Goal: Task Accomplishment & Management: Complete application form

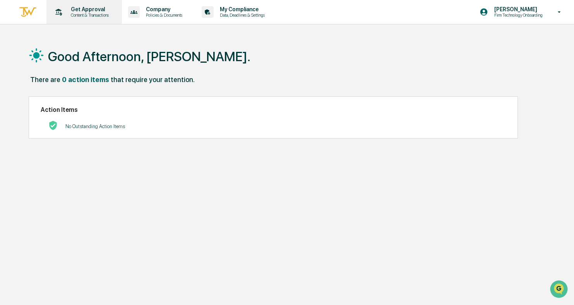
click at [91, 8] on p "Get Approval" at bounding box center [89, 9] width 48 height 6
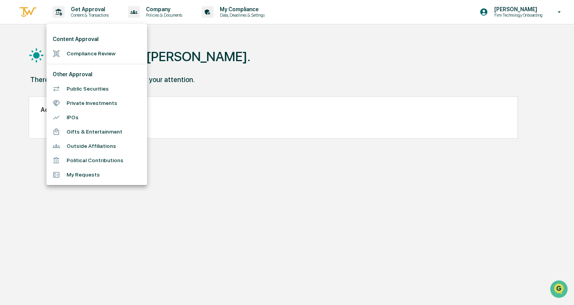
click at [94, 51] on li "Compliance Review" at bounding box center [96, 53] width 101 height 14
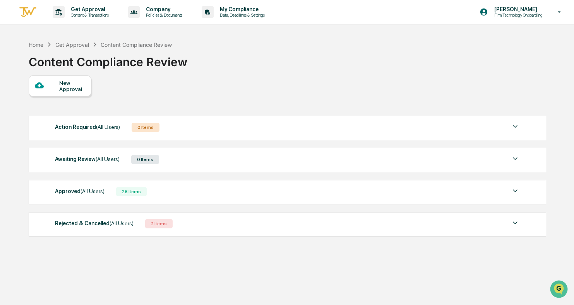
click at [65, 81] on div "New Approval" at bounding box center [72, 86] width 26 height 12
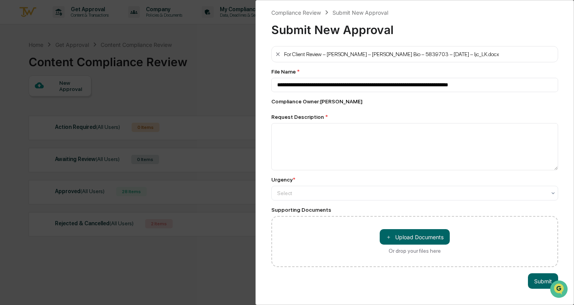
type input "**********"
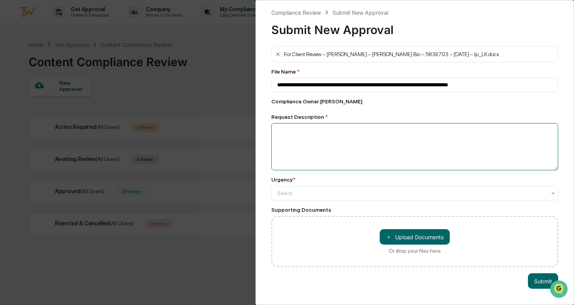
click at [358, 148] on textarea at bounding box center [415, 146] width 287 height 47
type textarea "**********"
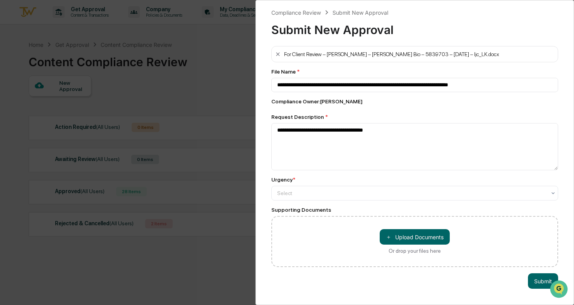
click at [377, 202] on div "**********" at bounding box center [415, 156] width 287 height 221
click at [375, 194] on div at bounding box center [412, 193] width 270 height 8
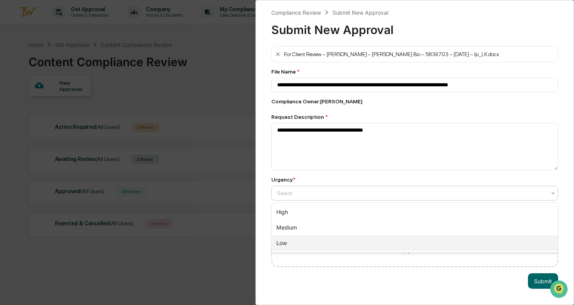
click at [354, 243] on div "Low" at bounding box center [415, 243] width 287 height 15
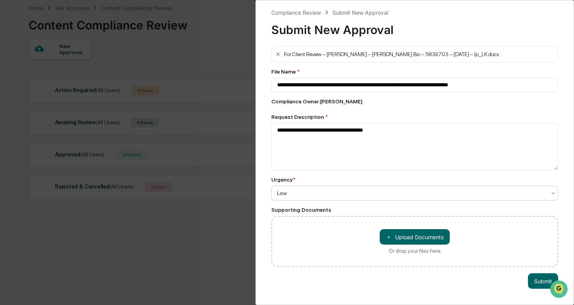
scroll to position [45, 0]
click at [536, 281] on button "Submit" at bounding box center [543, 280] width 30 height 15
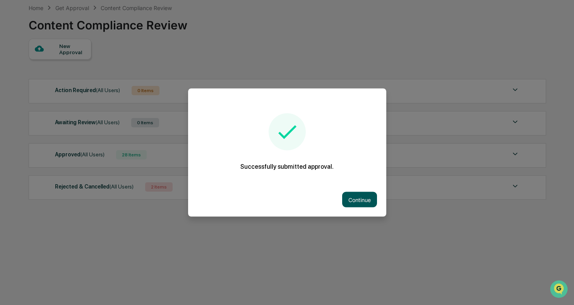
click at [358, 203] on button "Continue" at bounding box center [359, 199] width 35 height 15
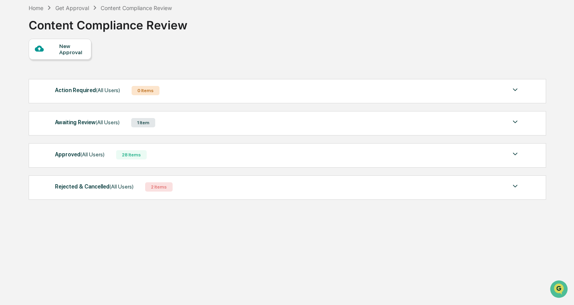
click at [72, 43] on div "New Approval" at bounding box center [72, 49] width 26 height 12
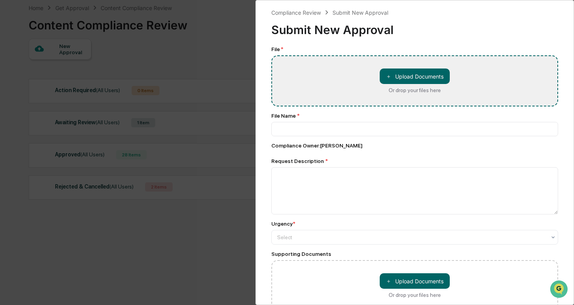
type input "**********"
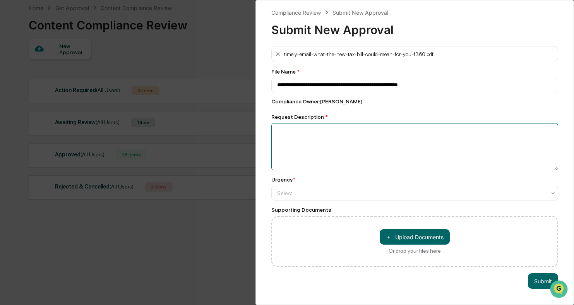
click at [349, 137] on textarea at bounding box center [415, 146] width 287 height 47
type textarea "**********"
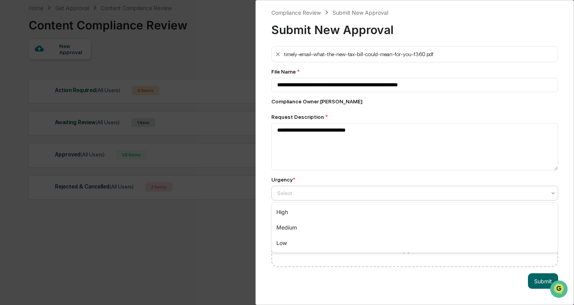
click at [403, 199] on div "Select" at bounding box center [411, 193] width 277 height 11
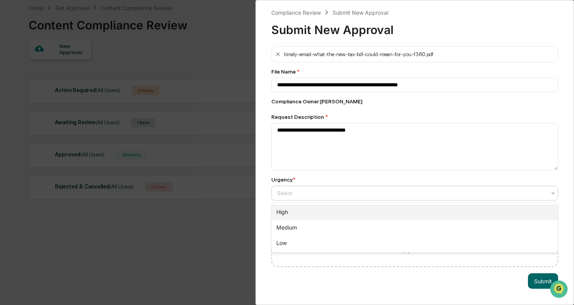
click at [384, 215] on div "High" at bounding box center [415, 212] width 287 height 15
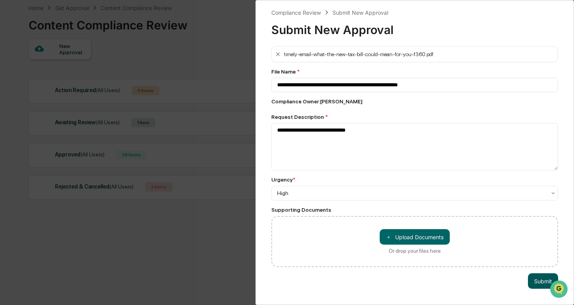
click at [533, 282] on button "Submit" at bounding box center [543, 280] width 30 height 15
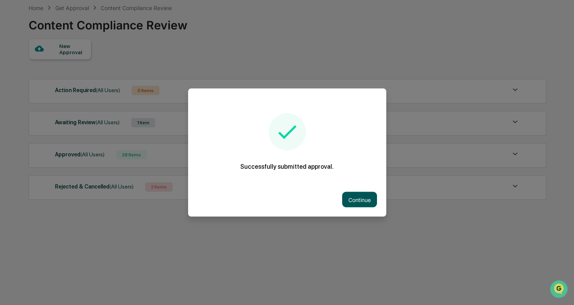
click at [365, 203] on button "Continue" at bounding box center [359, 199] width 35 height 15
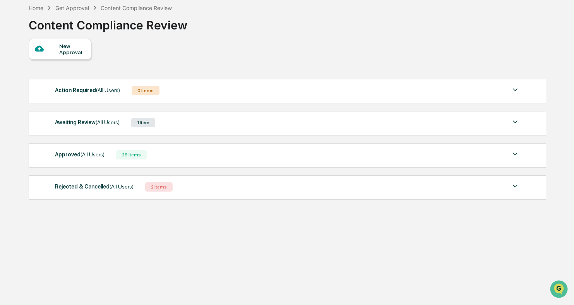
click at [194, 182] on div "Rejected & Cancelled (All Users) 2 Items" at bounding box center [287, 187] width 465 height 11
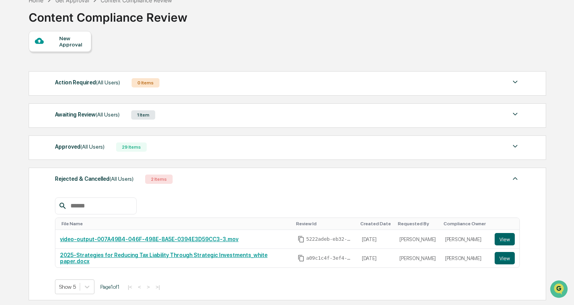
click at [200, 183] on div "Rejected & Cancelled (All Users) 2 Items" at bounding box center [287, 179] width 465 height 11
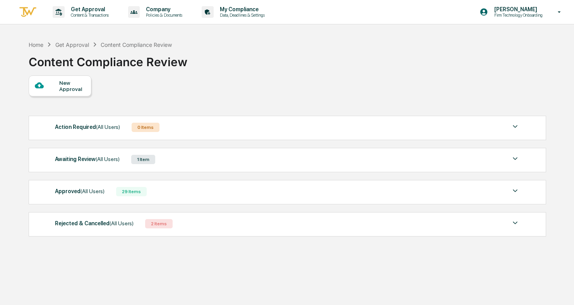
click at [334, 166] on div "Awaiting Review (All Users) 1 Item File Name Review Id Created Date Requested B…" at bounding box center [288, 160] width 518 height 24
click at [332, 156] on div "Awaiting Review (All Users) 1 Item" at bounding box center [287, 159] width 465 height 11
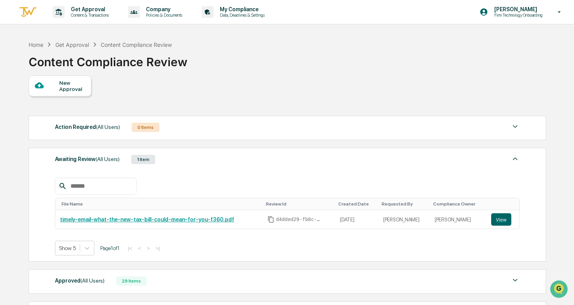
click at [333, 156] on div "Awaiting Review (All Users) 1 Item" at bounding box center [287, 159] width 465 height 11
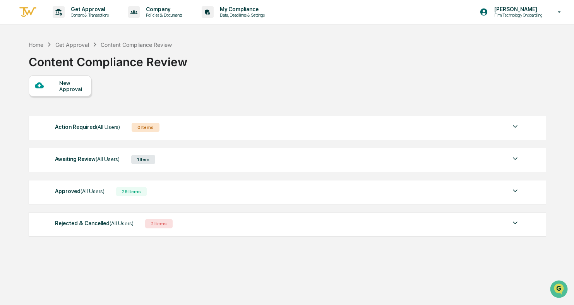
click at [314, 198] on div "Approved (All Users) 29 Items File Name Review Id Created Date Requested By Com…" at bounding box center [288, 192] width 518 height 24
click at [311, 189] on div "Approved (All Users) 29 Items" at bounding box center [287, 191] width 465 height 11
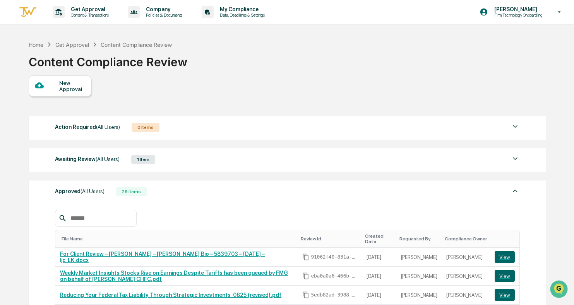
click at [312, 192] on div "Approved (All Users) 29 Items" at bounding box center [287, 191] width 465 height 11
